Goal: Task Accomplishment & Management: Manage account settings

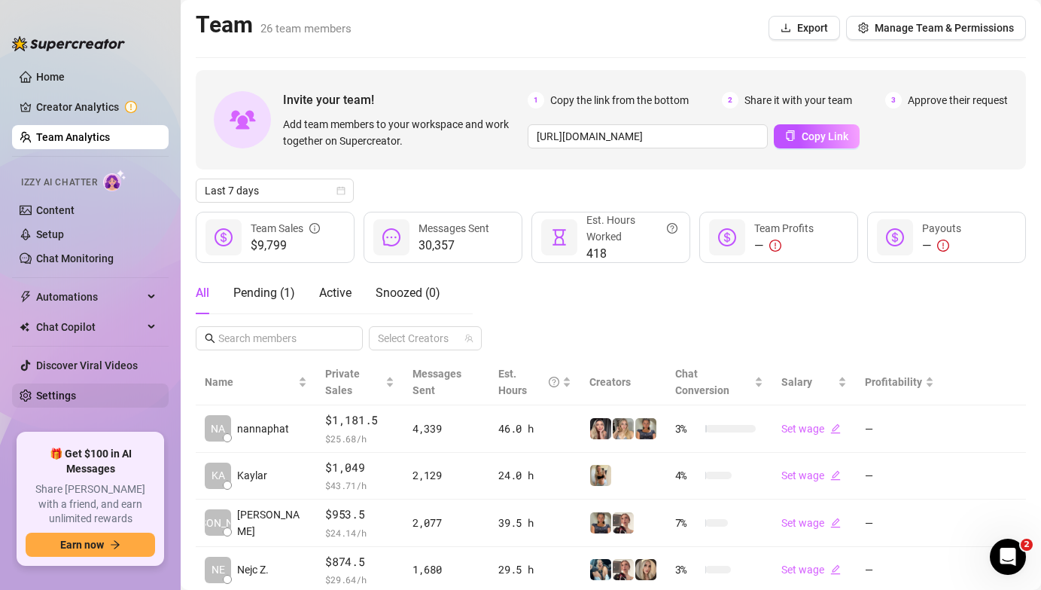
click at [61, 391] on link "Settings" at bounding box center [56, 395] width 40 height 12
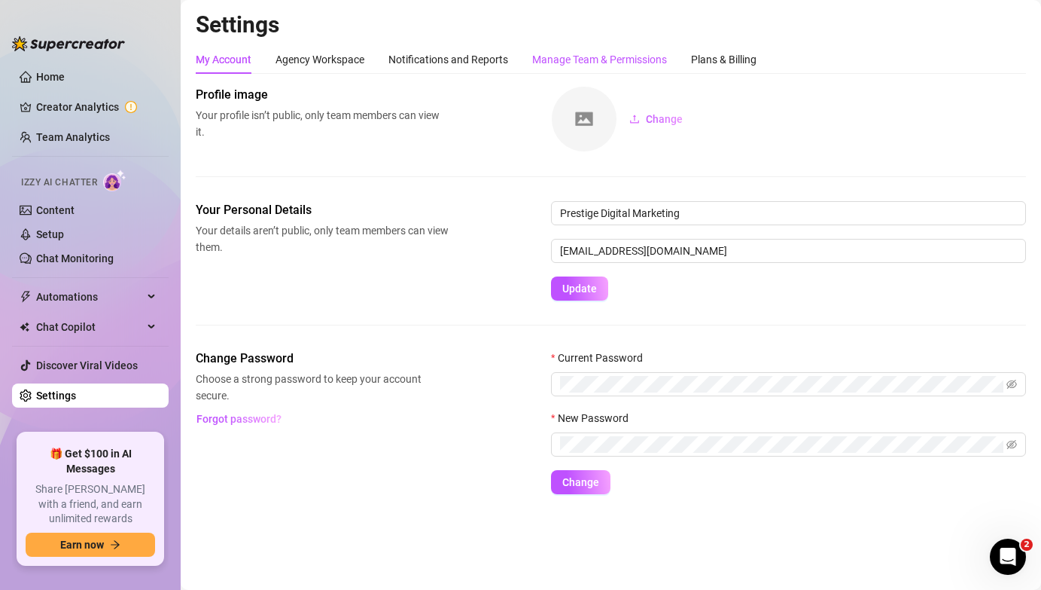
click at [606, 61] on div "Manage Team & Permissions" at bounding box center [599, 59] width 135 height 17
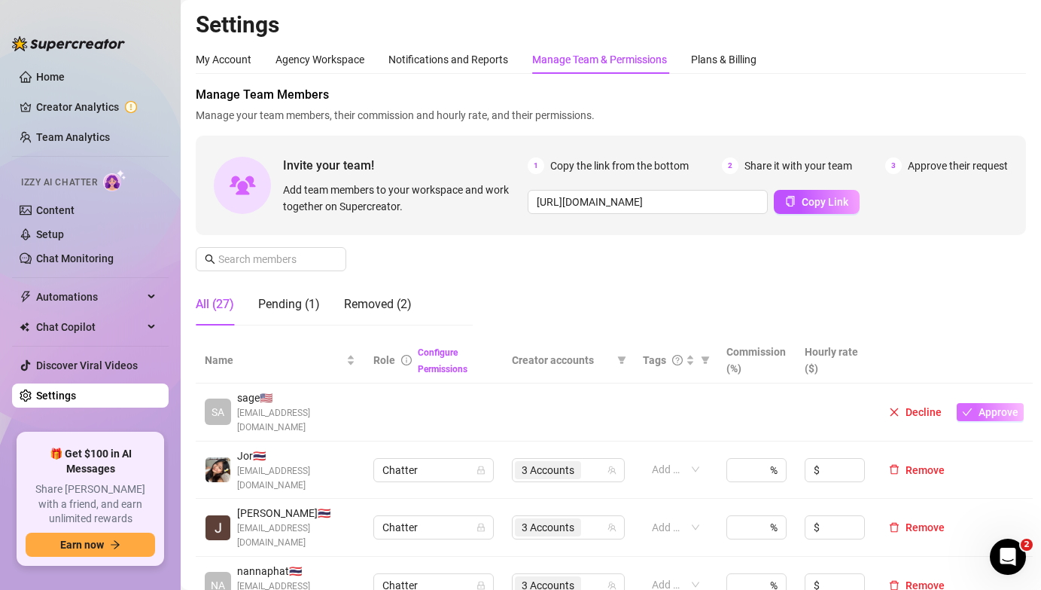
click at [986, 406] on span "Approve" at bounding box center [999, 412] width 40 height 12
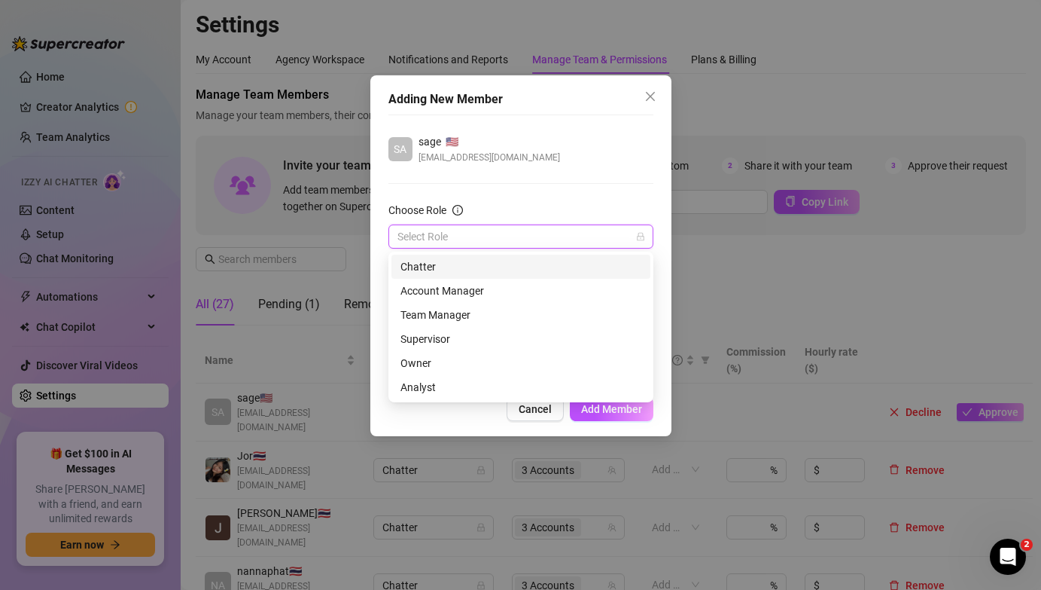
click at [481, 233] on input "Choose Role" at bounding box center [514, 236] width 233 height 23
click at [434, 383] on div "Analyst" at bounding box center [521, 387] width 241 height 17
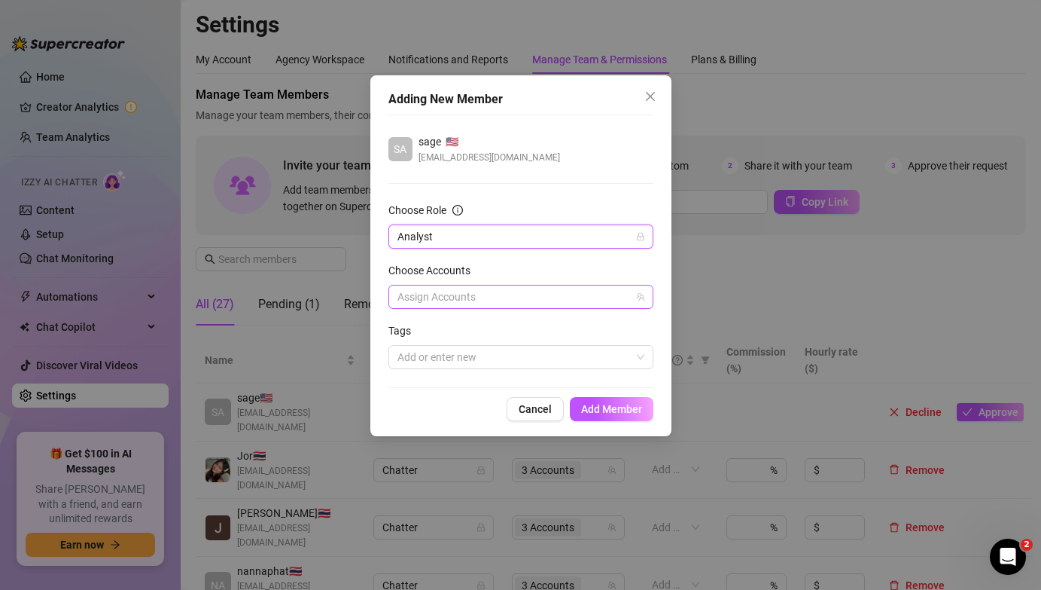
click at [455, 294] on div at bounding box center [513, 296] width 243 height 21
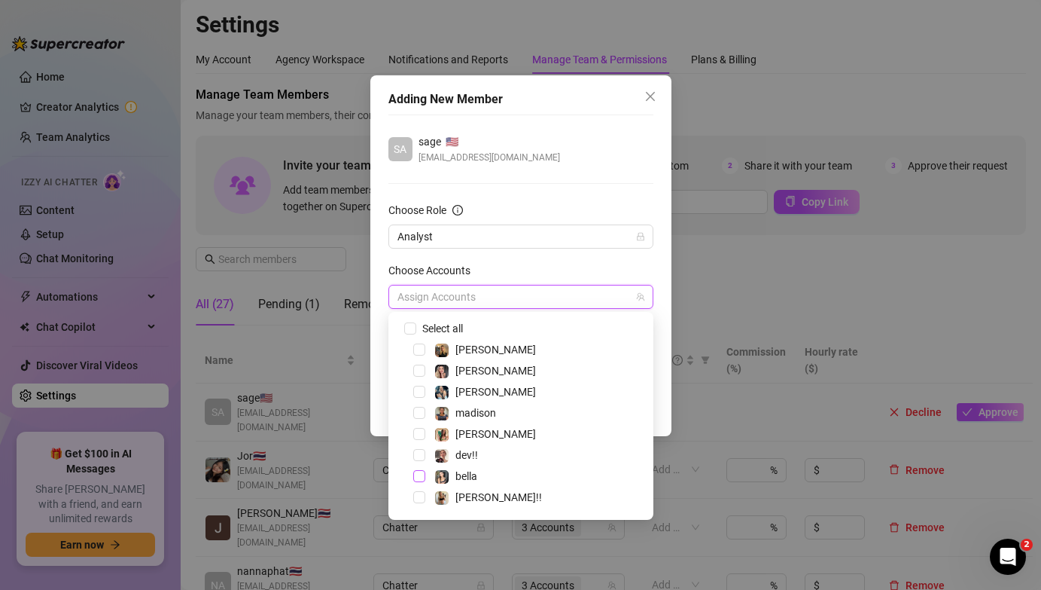
click at [419, 474] on span "Select tree node" at bounding box center [419, 476] width 12 height 12
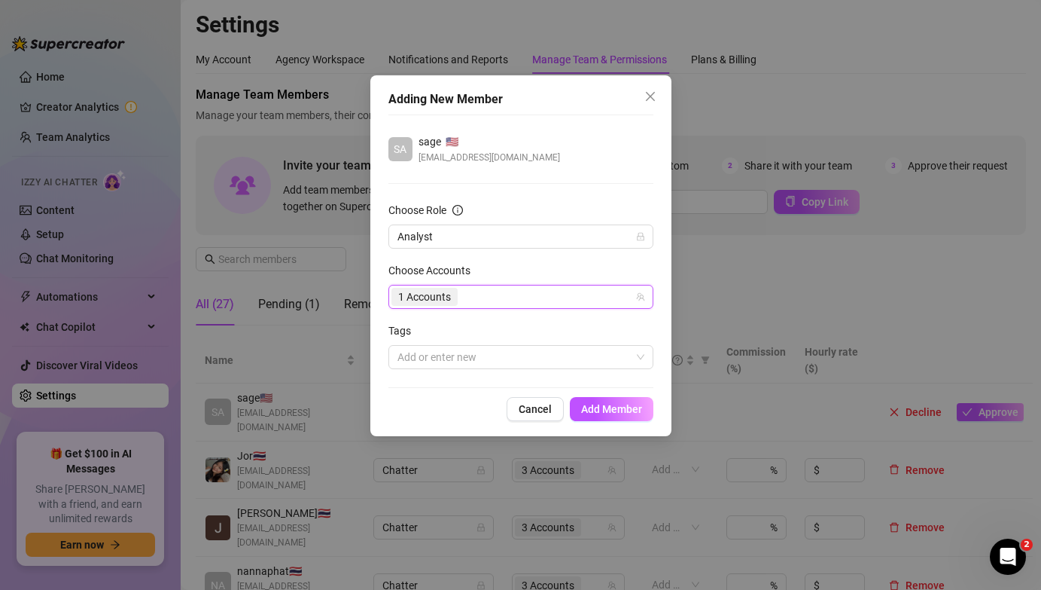
click at [376, 365] on div "Adding New Member [PERSON_NAME] 🇺🇸 [EMAIL_ADDRESS][DOMAIN_NAME] Choose Role Ana…" at bounding box center [520, 255] width 301 height 361
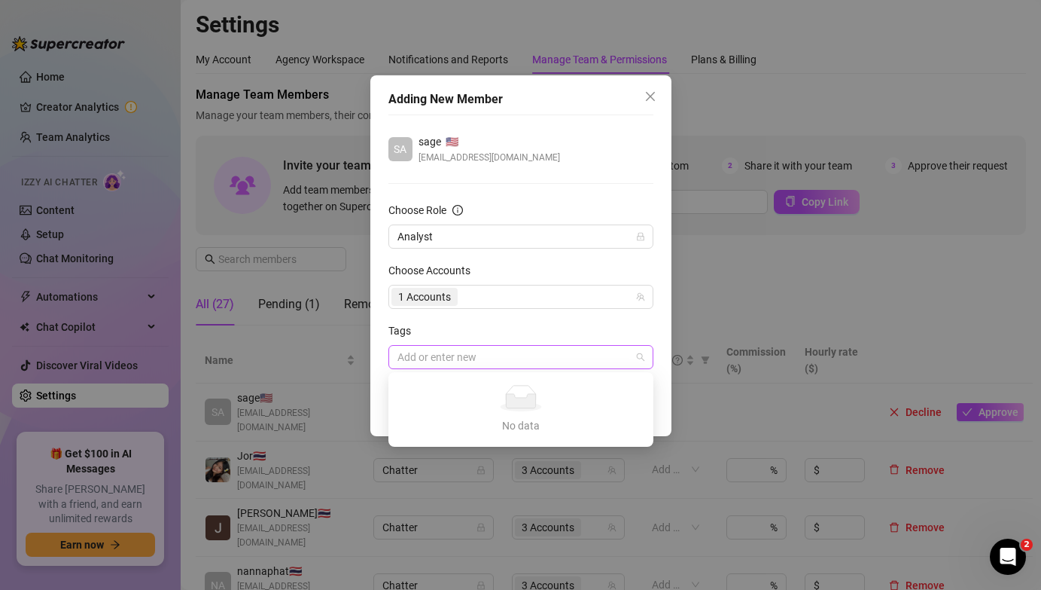
click at [471, 359] on div at bounding box center [513, 356] width 243 height 21
click at [500, 327] on div "Tags" at bounding box center [521, 333] width 265 height 23
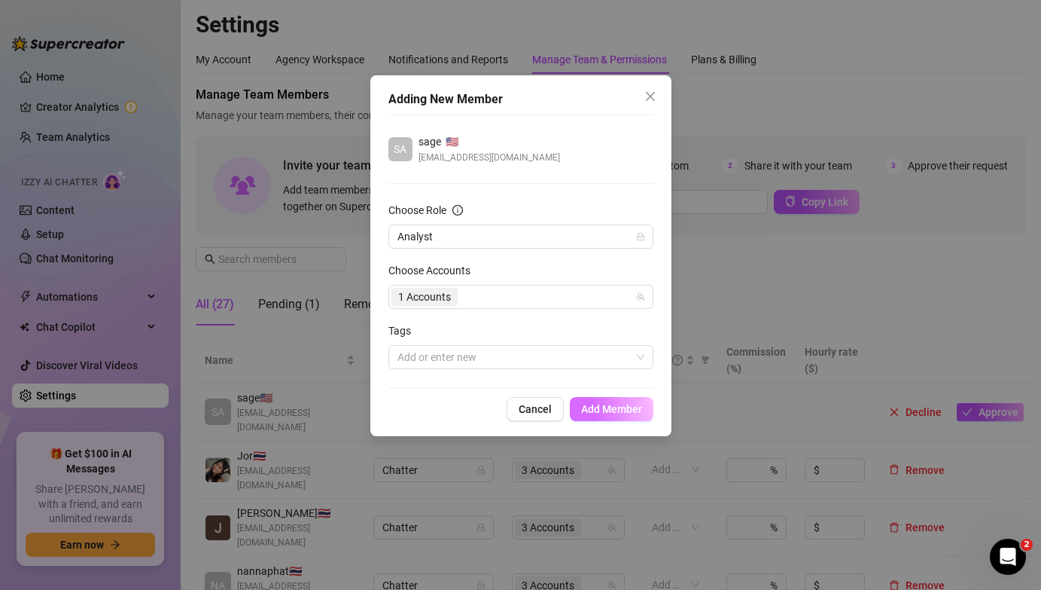
click at [608, 411] on span "Add Member" at bounding box center [611, 409] width 61 height 12
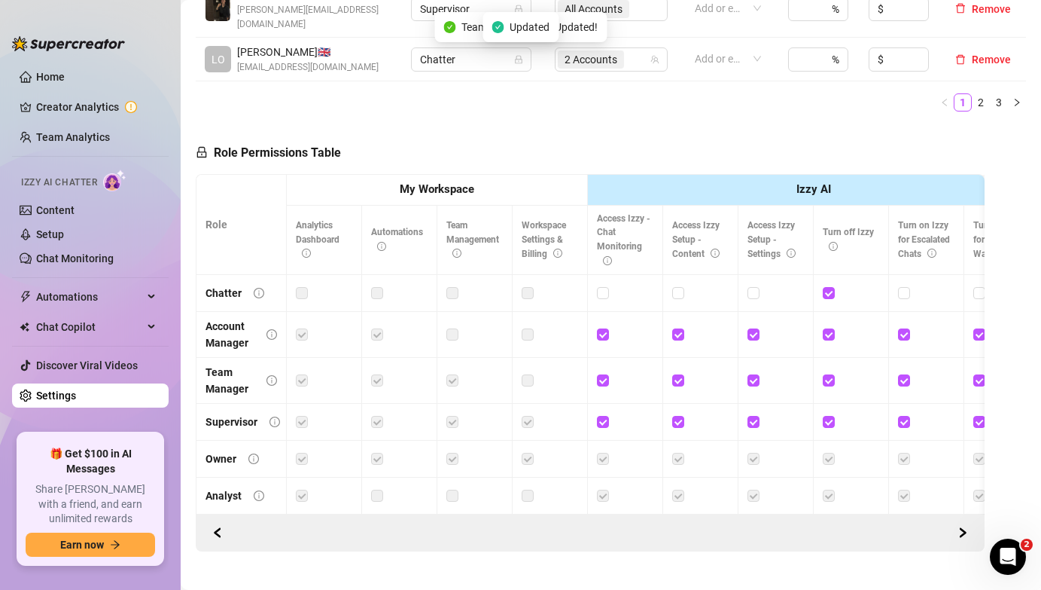
scroll to position [753, 0]
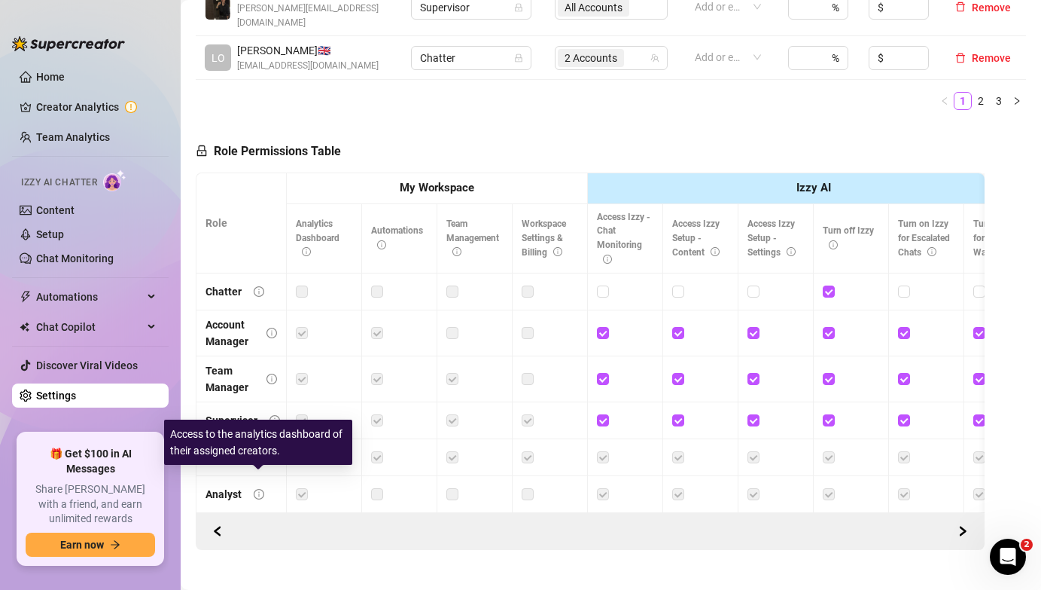
click at [257, 489] on icon "info-circle" at bounding box center [259, 494] width 11 height 11
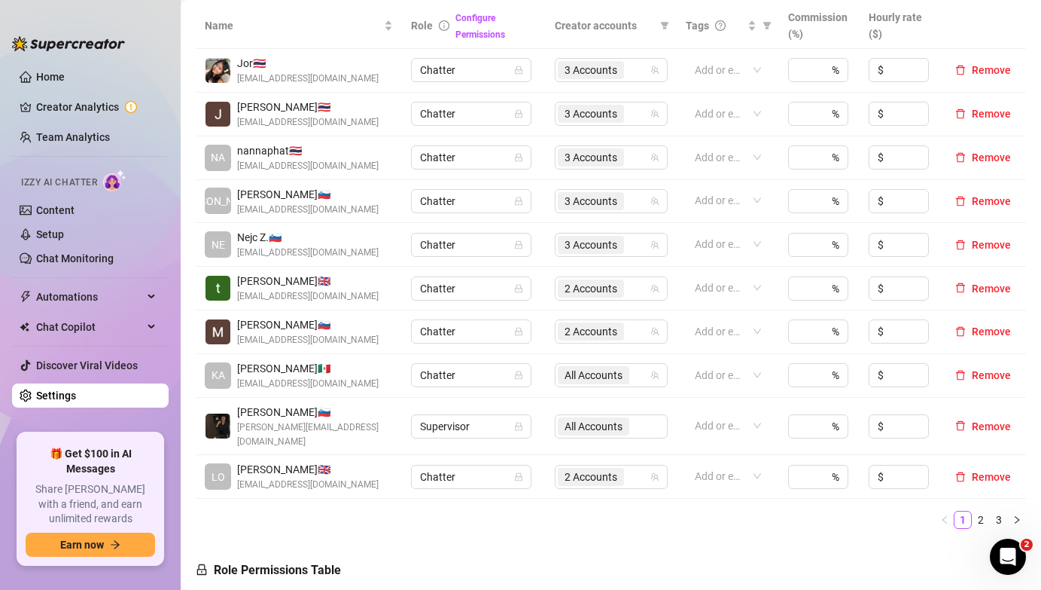
scroll to position [345, 0]
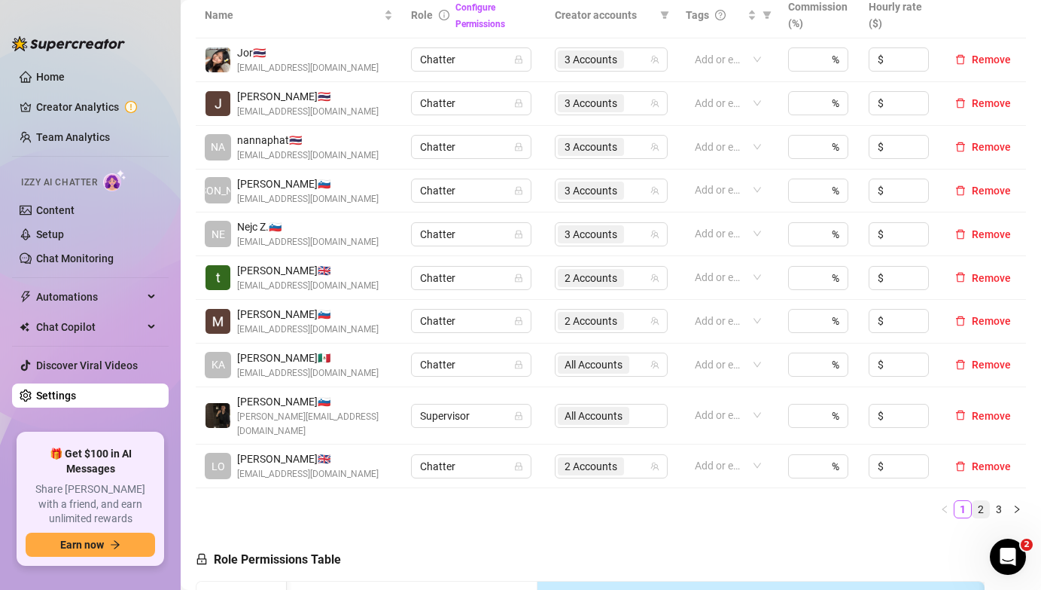
click at [986, 501] on link "2" at bounding box center [981, 509] width 17 height 17
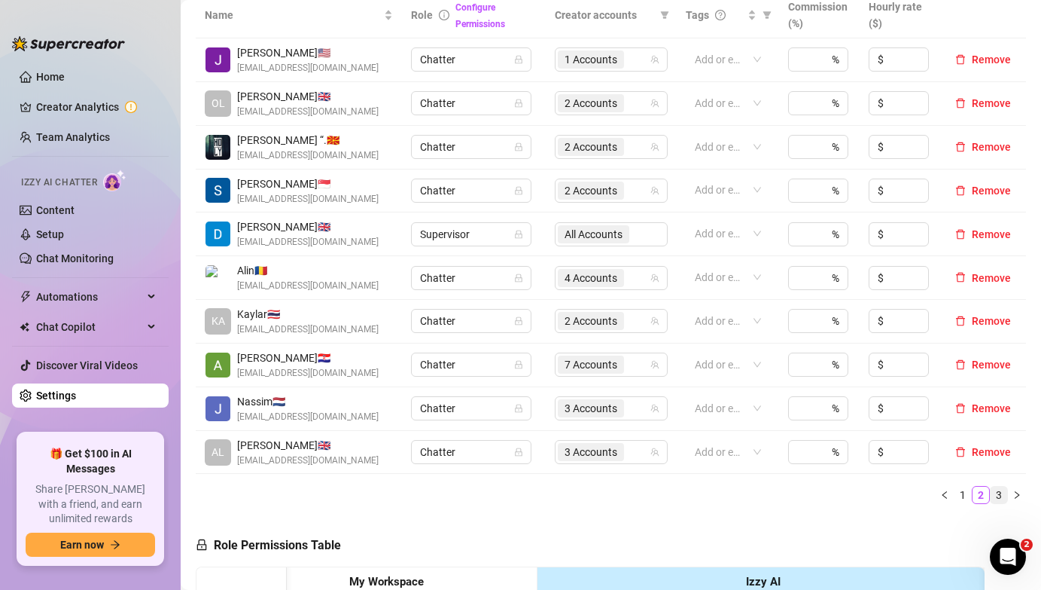
click at [1001, 495] on link "3" at bounding box center [999, 494] width 17 height 17
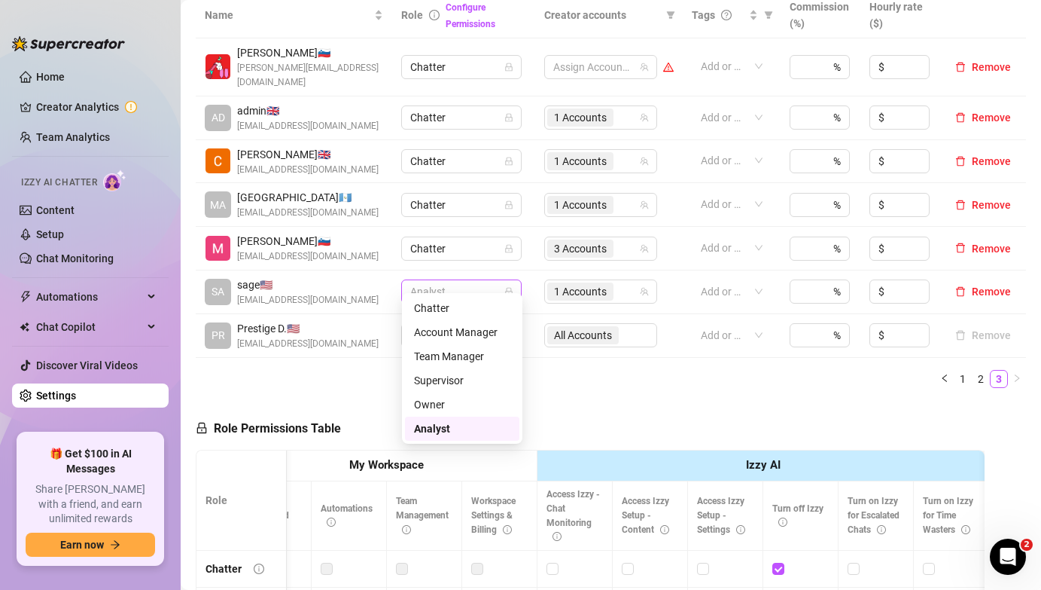
click at [500, 280] on span "Analyst" at bounding box center [461, 291] width 102 height 23
click at [477, 340] on div "Account Manager" at bounding box center [462, 332] width 96 height 17
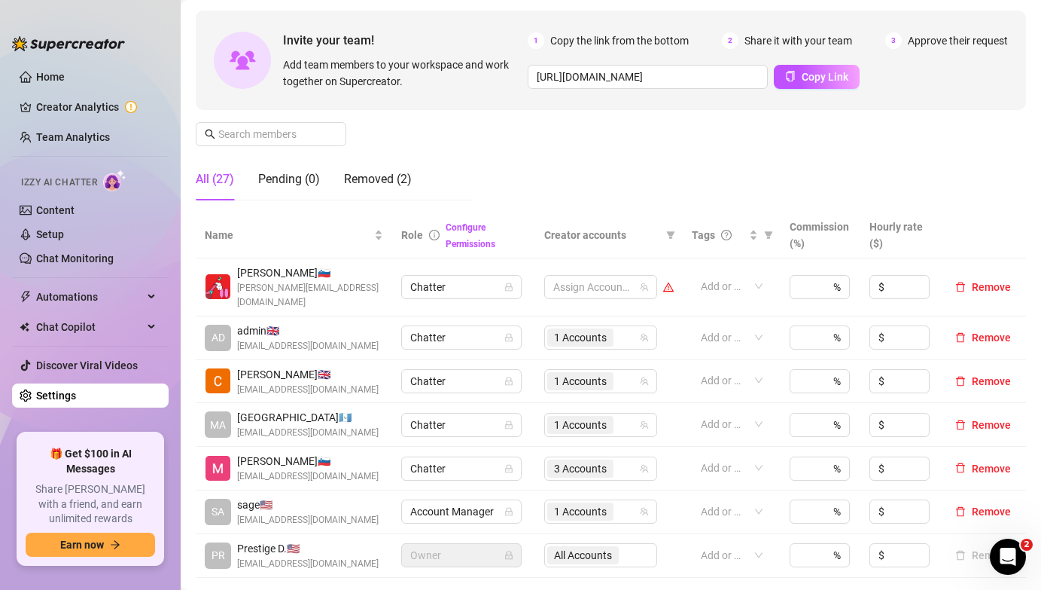
scroll to position [142, 0]
